Goal: Navigation & Orientation: Go to known website

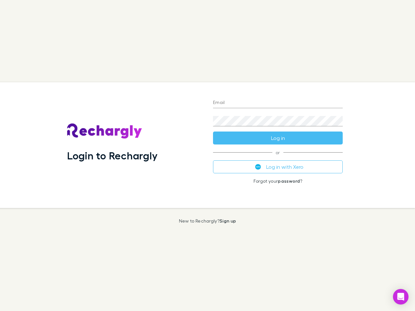
click at [207, 155] on div "Login to Rechargly" at bounding box center [135, 145] width 146 height 126
click at [278, 103] on input "Email" at bounding box center [278, 103] width 130 height 10
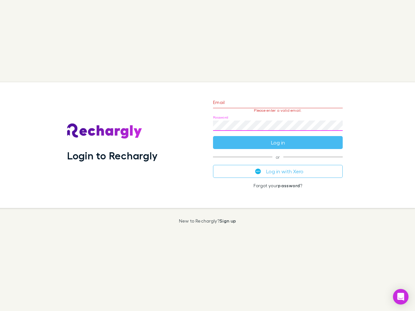
click at [278, 138] on form "Email Please enter a valid email. Password Log in" at bounding box center [278, 121] width 130 height 56
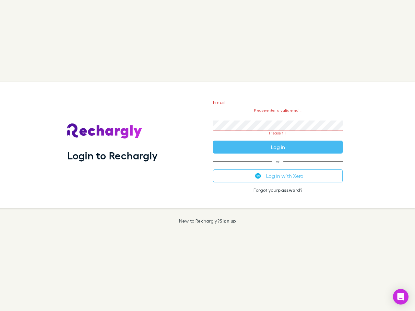
click at [278, 167] on div "Email Please enter a valid email. Password Please fill Log in or Log in with Xe…" at bounding box center [278, 145] width 140 height 126
click at [400, 297] on icon "Open Intercom Messenger" at bounding box center [400, 297] width 7 height 8
